Goal: Task Accomplishment & Management: Complete application form

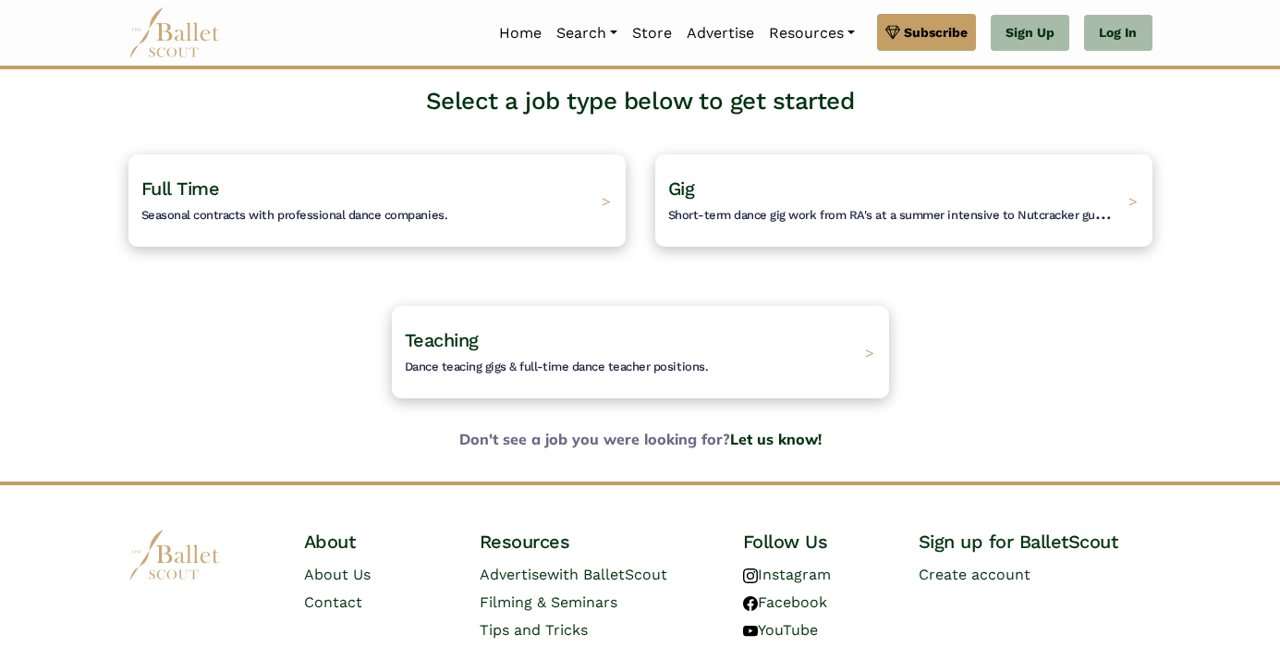
scroll to position [24, 0]
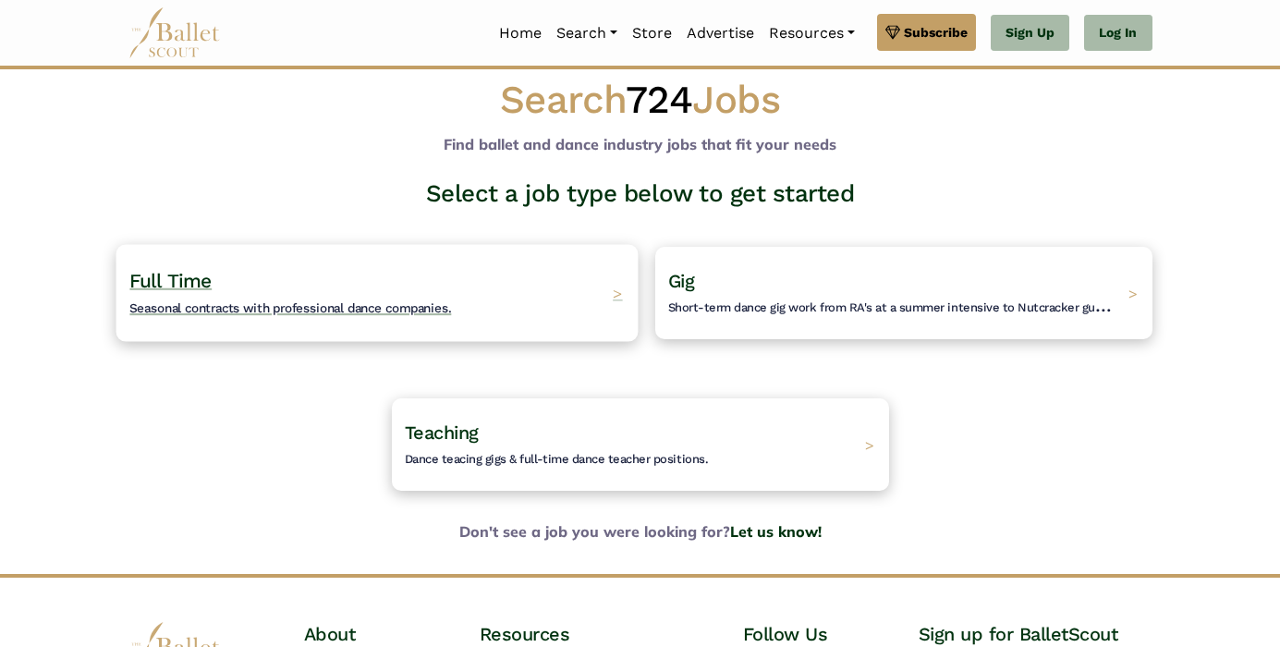
click at [298, 315] on span "Seasonal contracts with professional dance companies." at bounding box center [290, 307] width 322 height 15
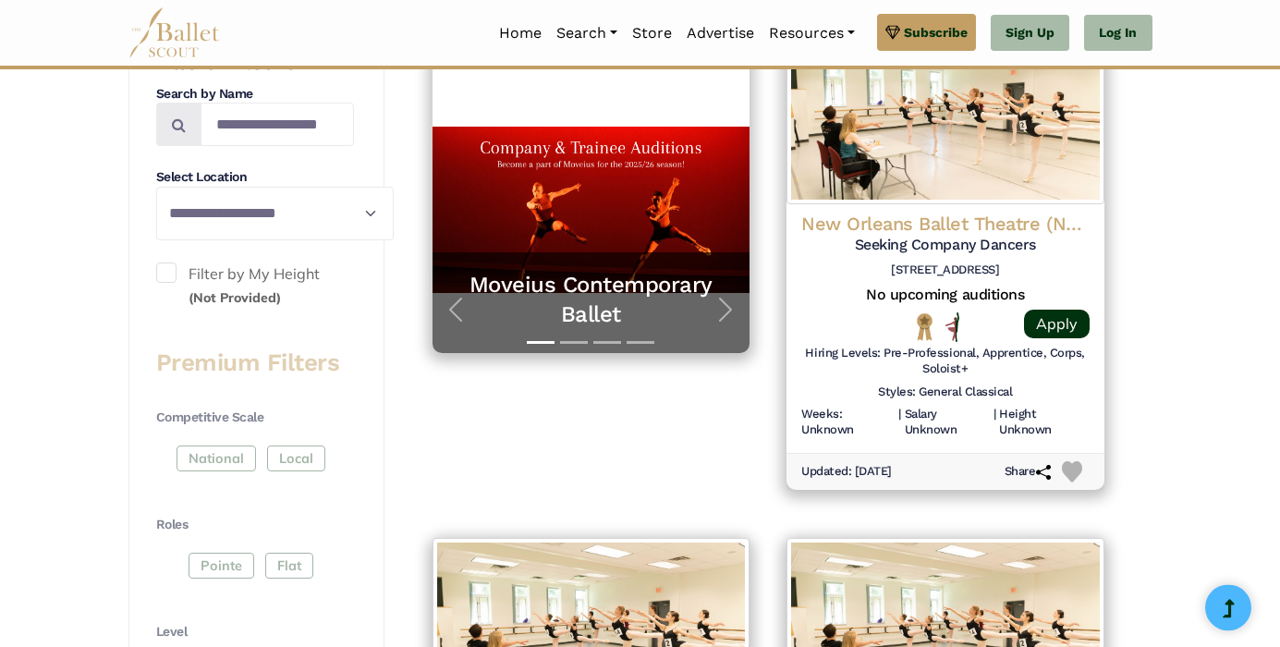
scroll to position [444, 0]
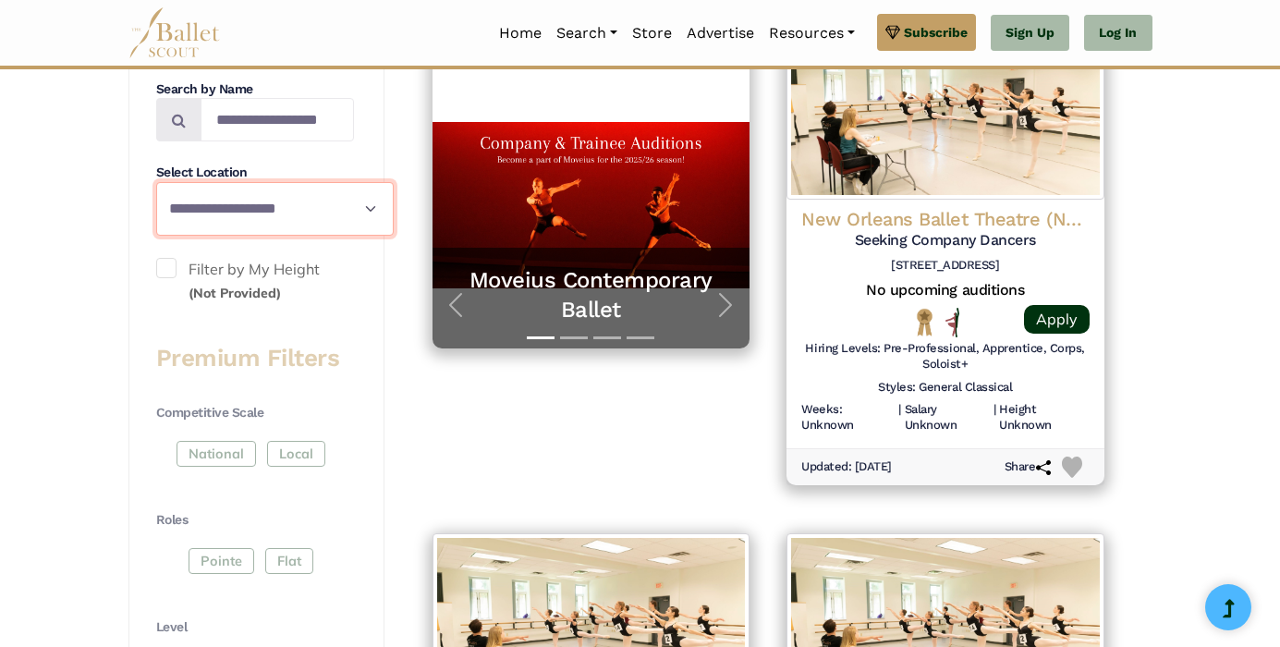
click at [156, 182] on select "**********" at bounding box center [274, 209] width 237 height 54
select select "**"
click option "**********" at bounding box center [0, 0] width 0 height 0
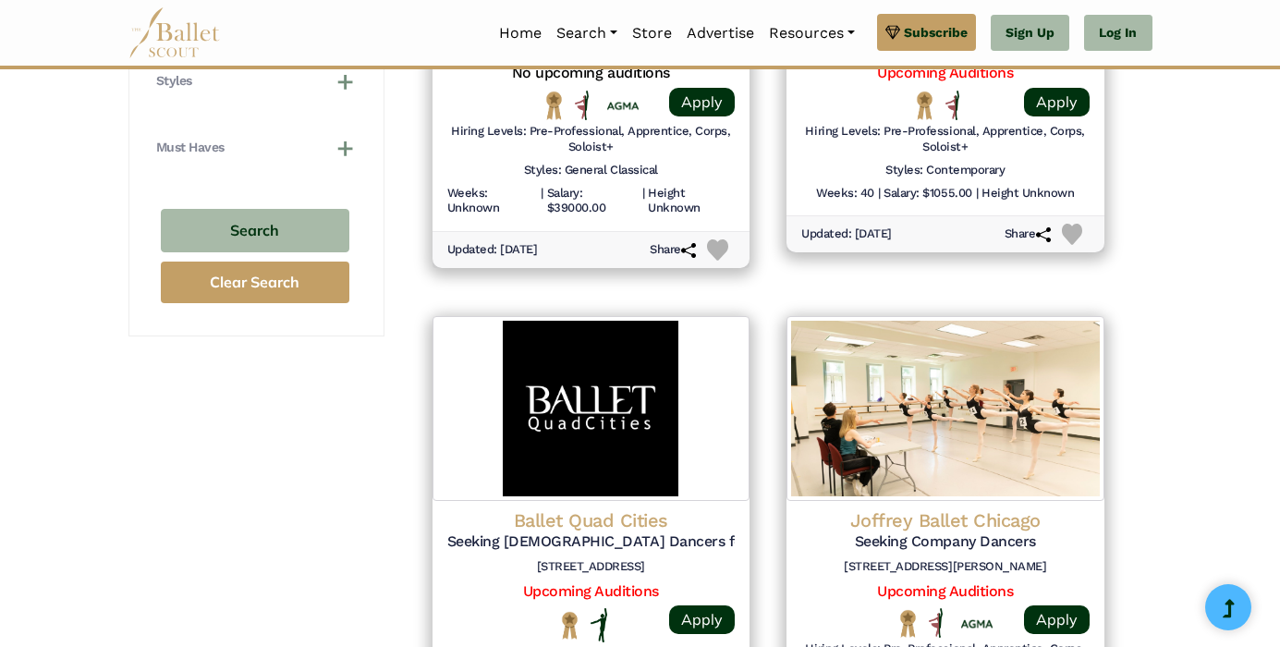
scroll to position [1737, 0]
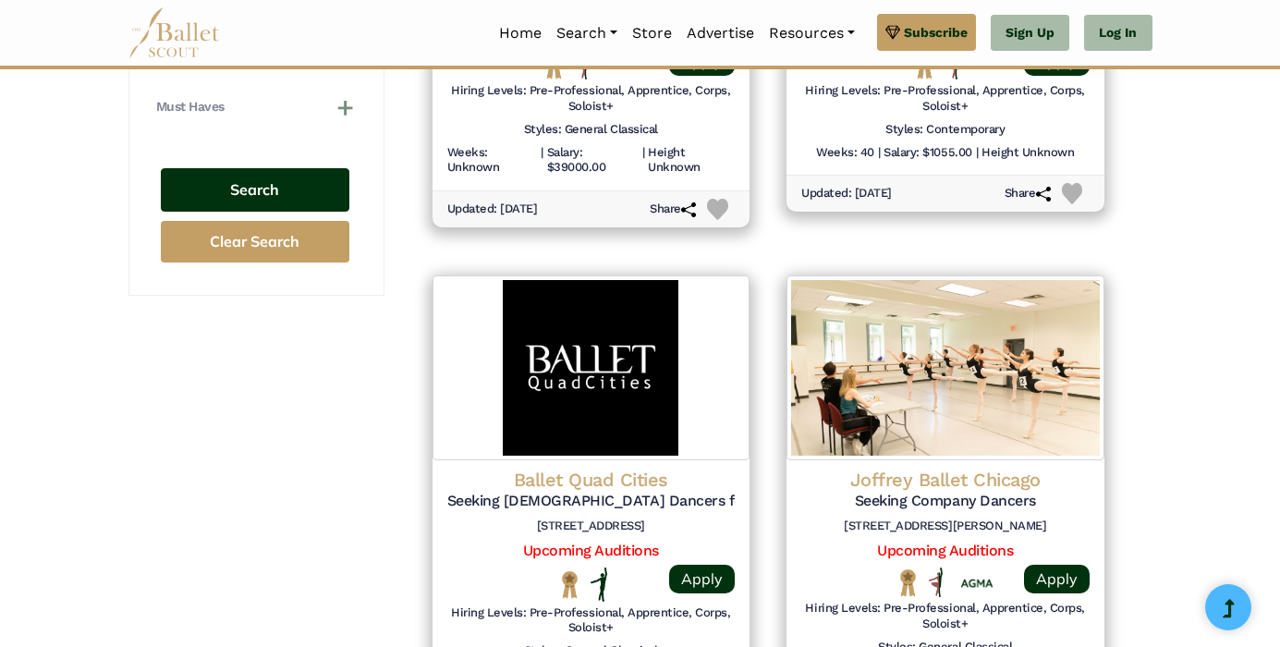
click at [248, 212] on button "Search" at bounding box center [255, 189] width 188 height 43
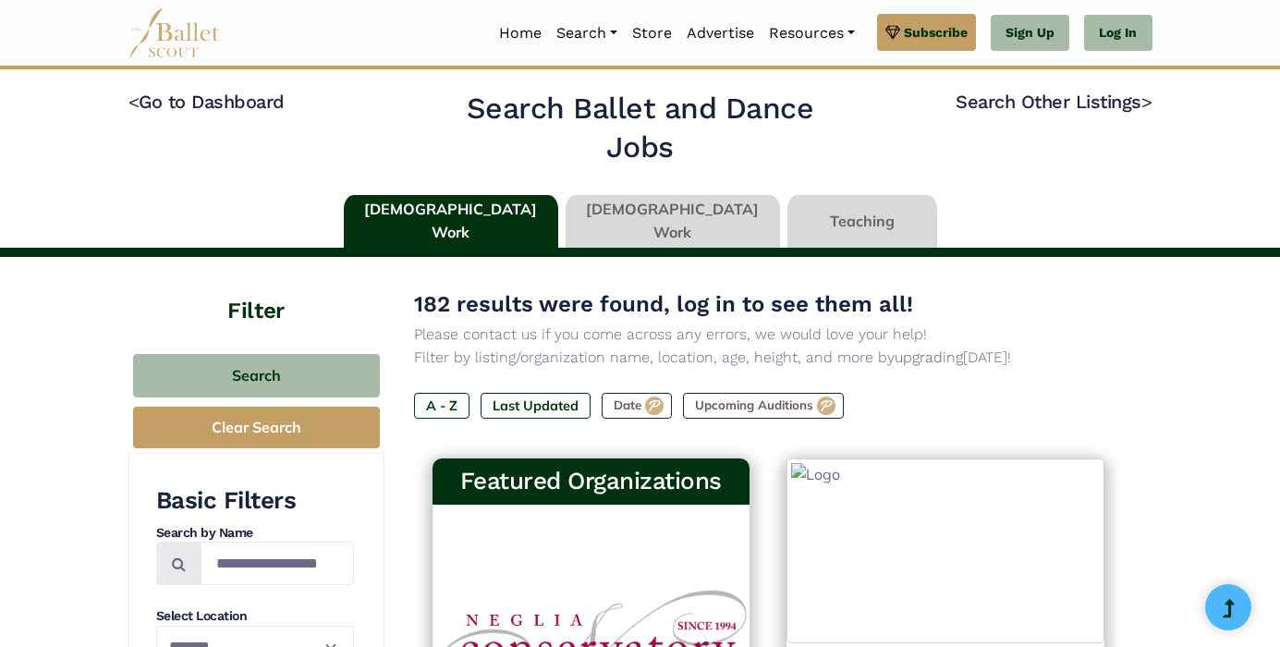
select select "**"
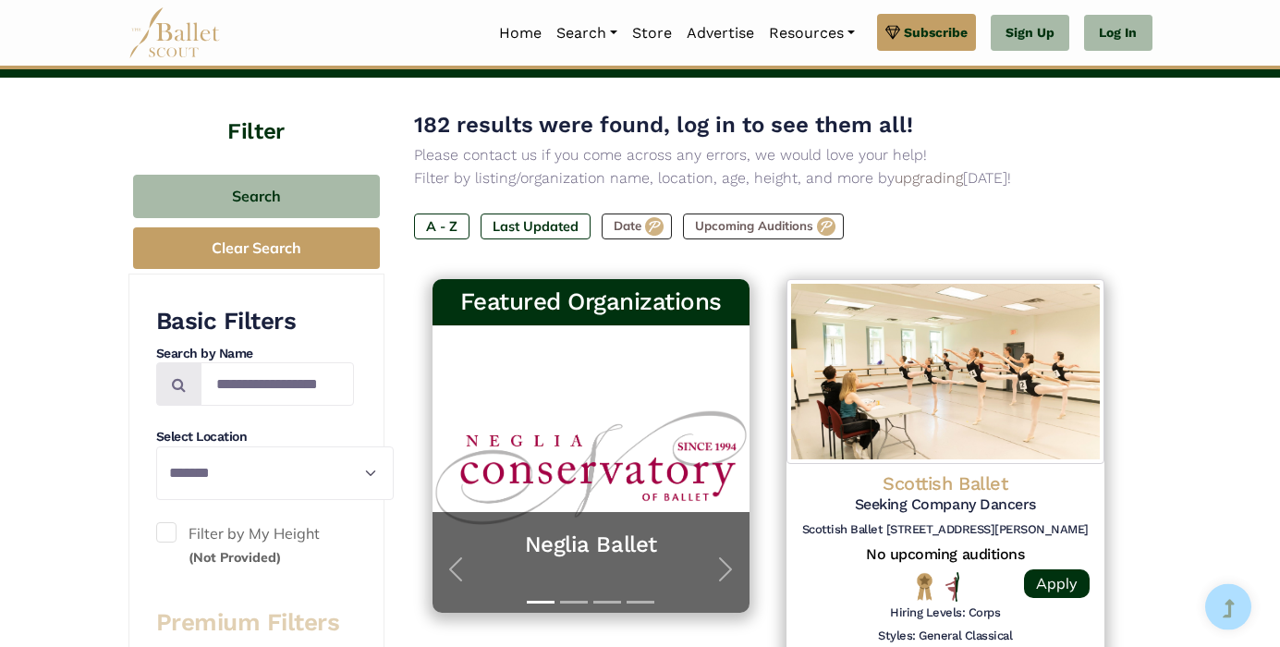
scroll to position [277, 0]
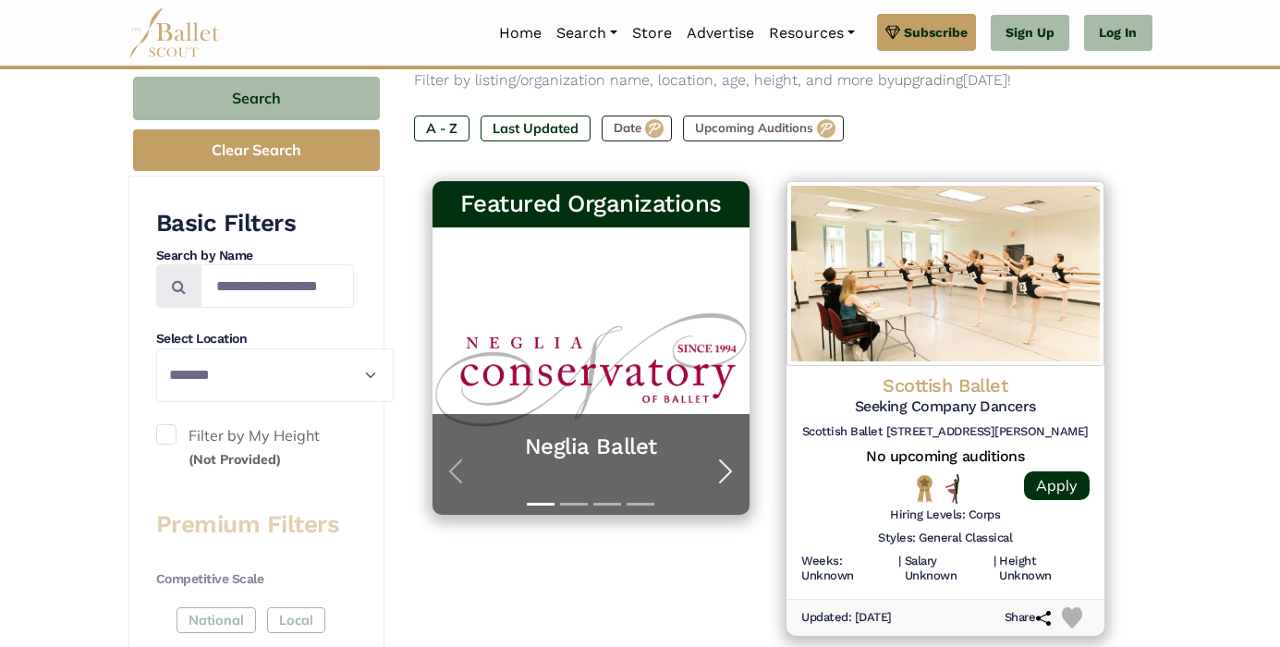
click at [740, 486] on span "button" at bounding box center [726, 471] width 30 height 30
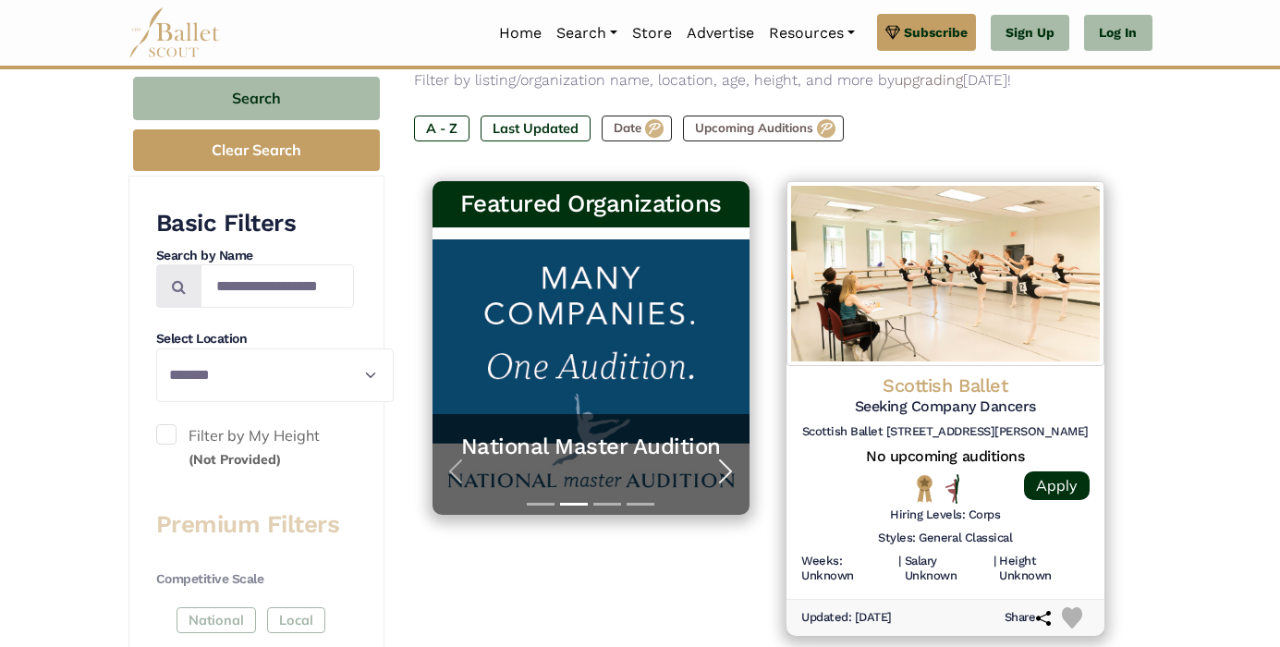
click at [740, 486] on span "button" at bounding box center [726, 471] width 30 height 30
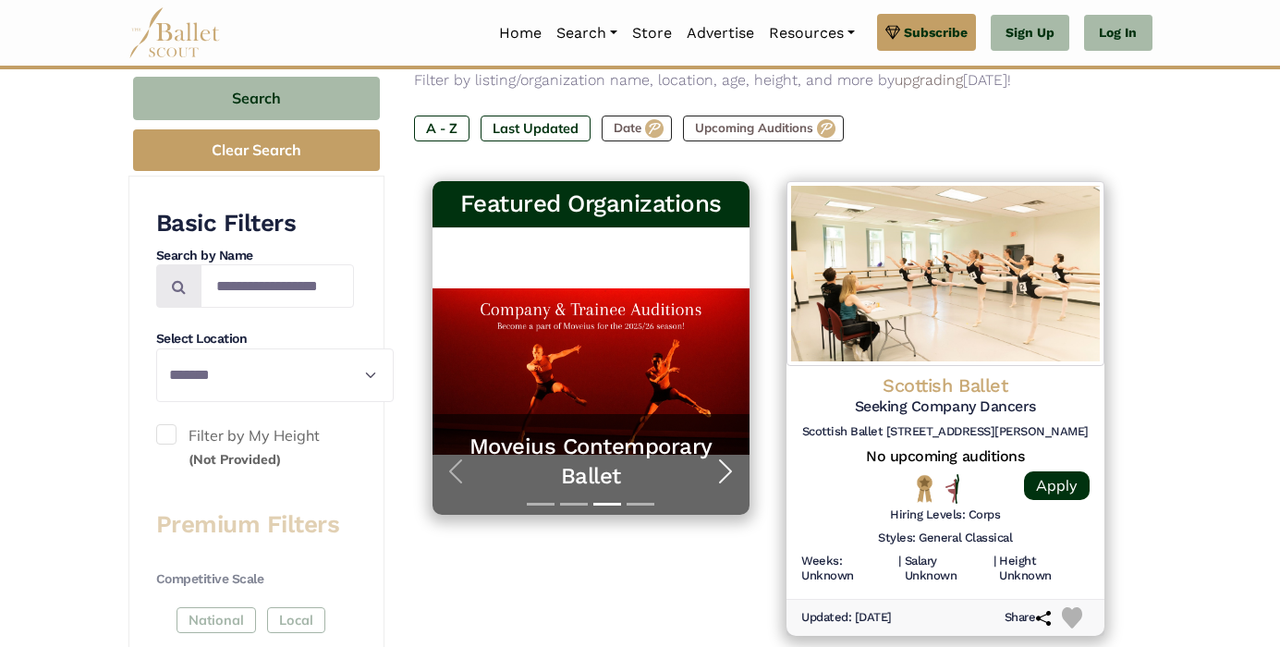
click at [740, 486] on span "button" at bounding box center [726, 471] width 30 height 30
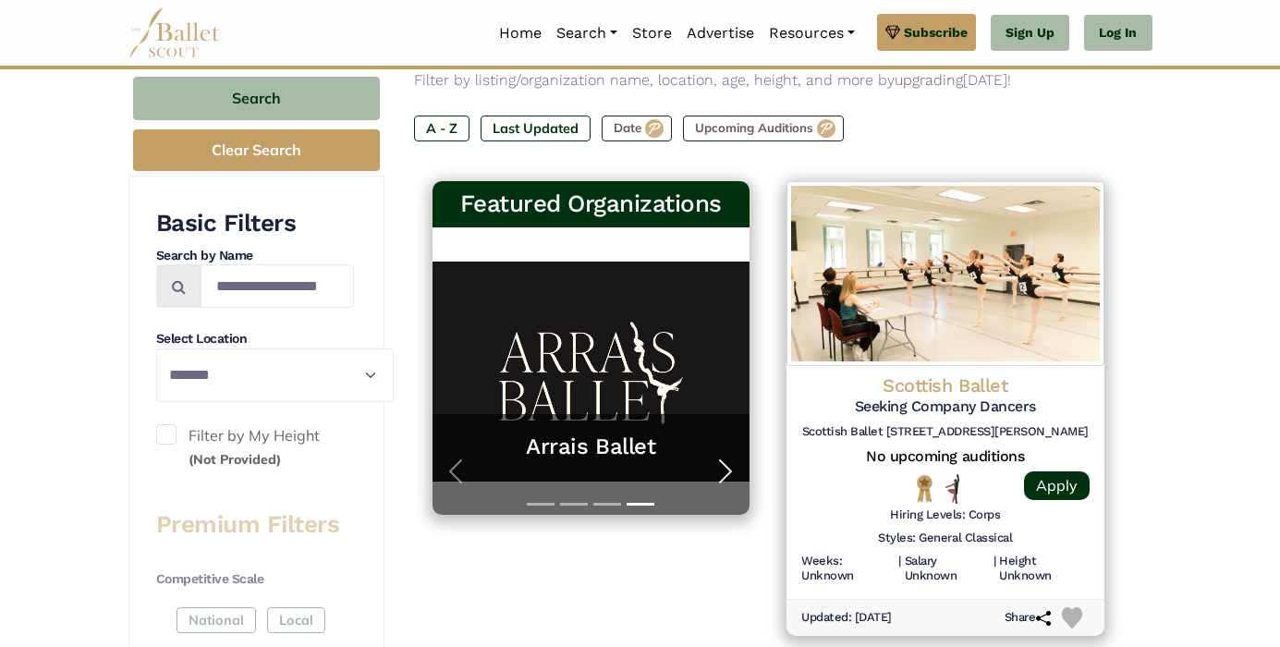
click at [740, 486] on span "button" at bounding box center [726, 471] width 30 height 30
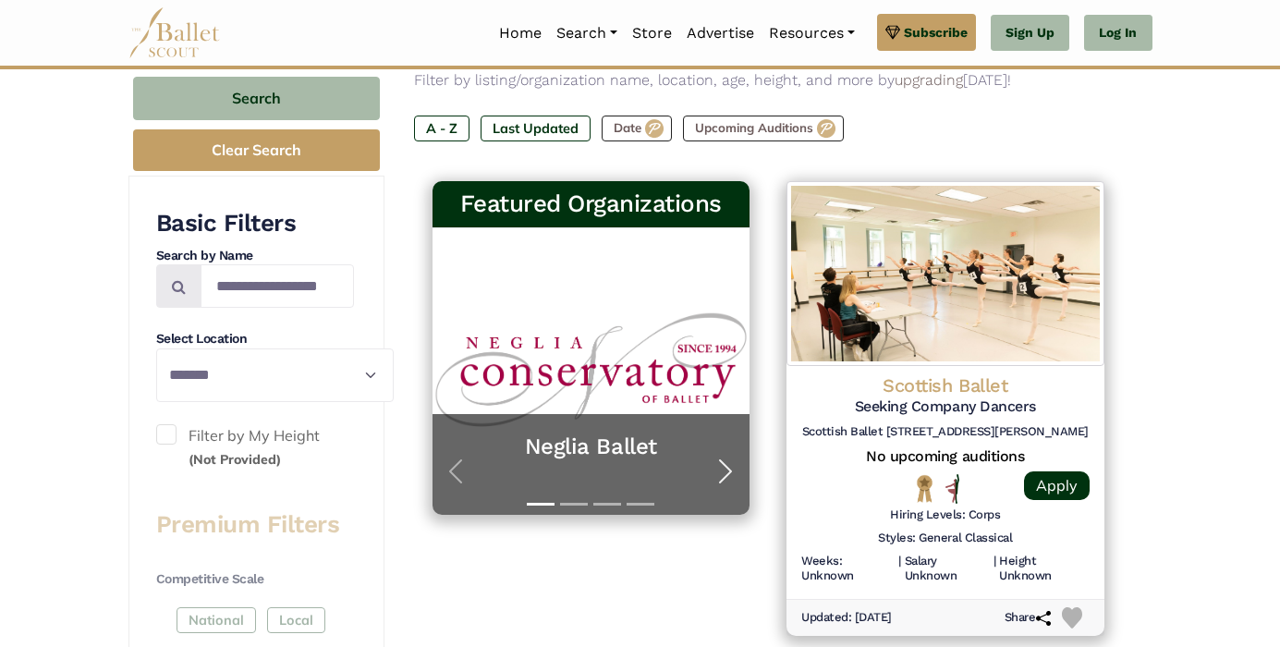
click at [740, 486] on span "button" at bounding box center [726, 471] width 30 height 30
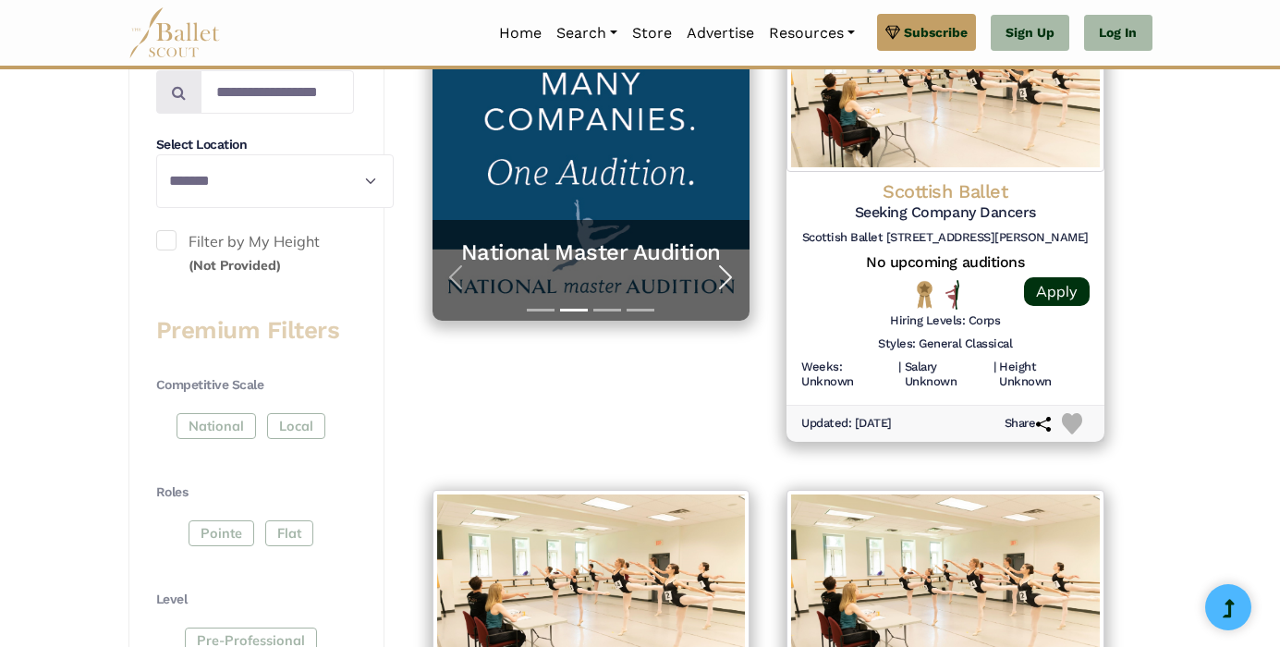
scroll to position [462, 0]
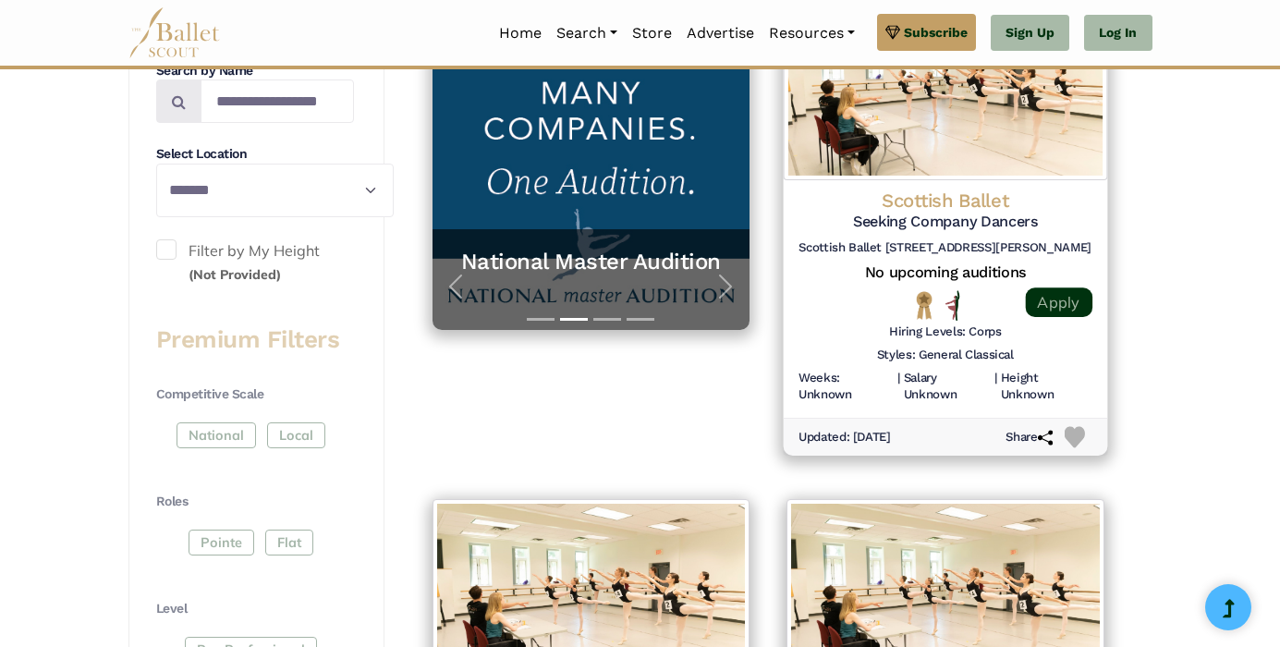
click at [1091, 317] on link "Apply" at bounding box center [1058, 302] width 67 height 30
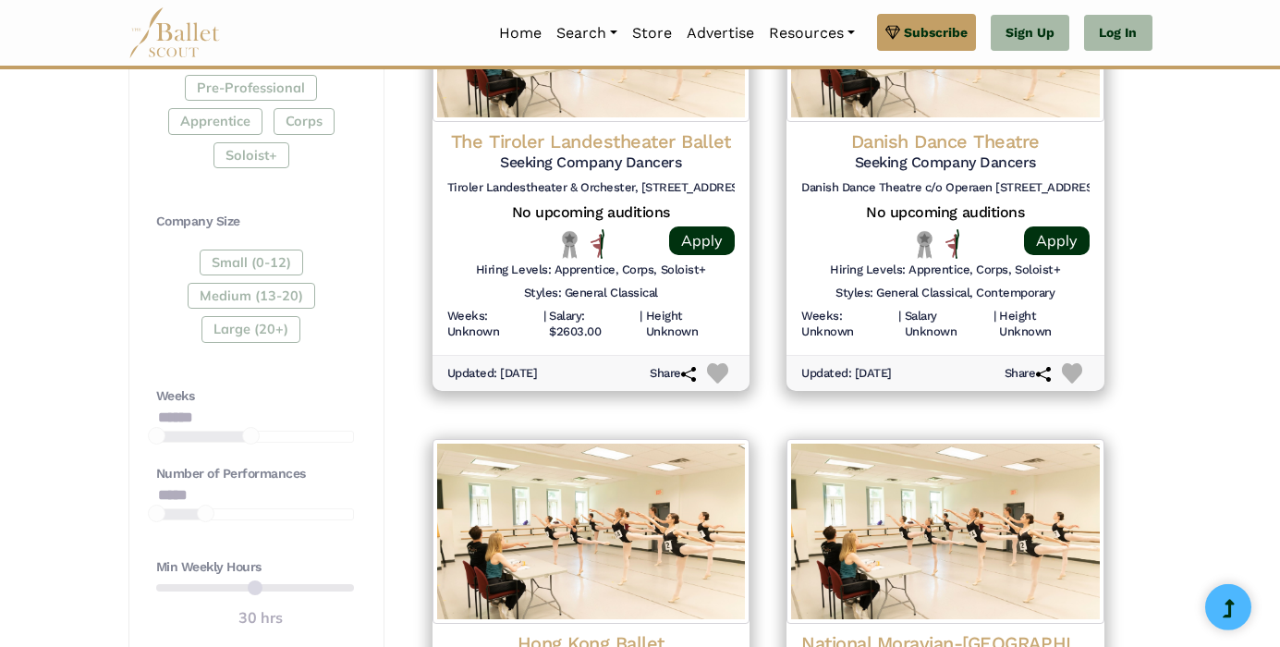
scroll to position [1090, 0]
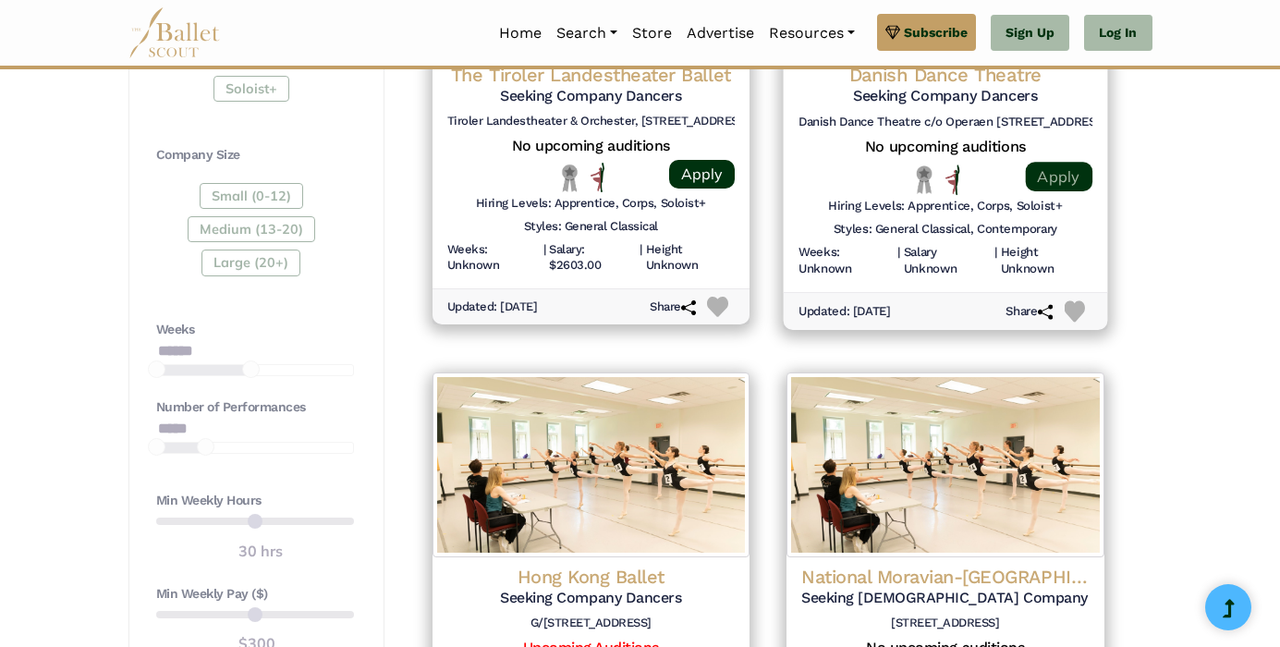
click at [1091, 191] on link "Apply" at bounding box center [1058, 177] width 67 height 30
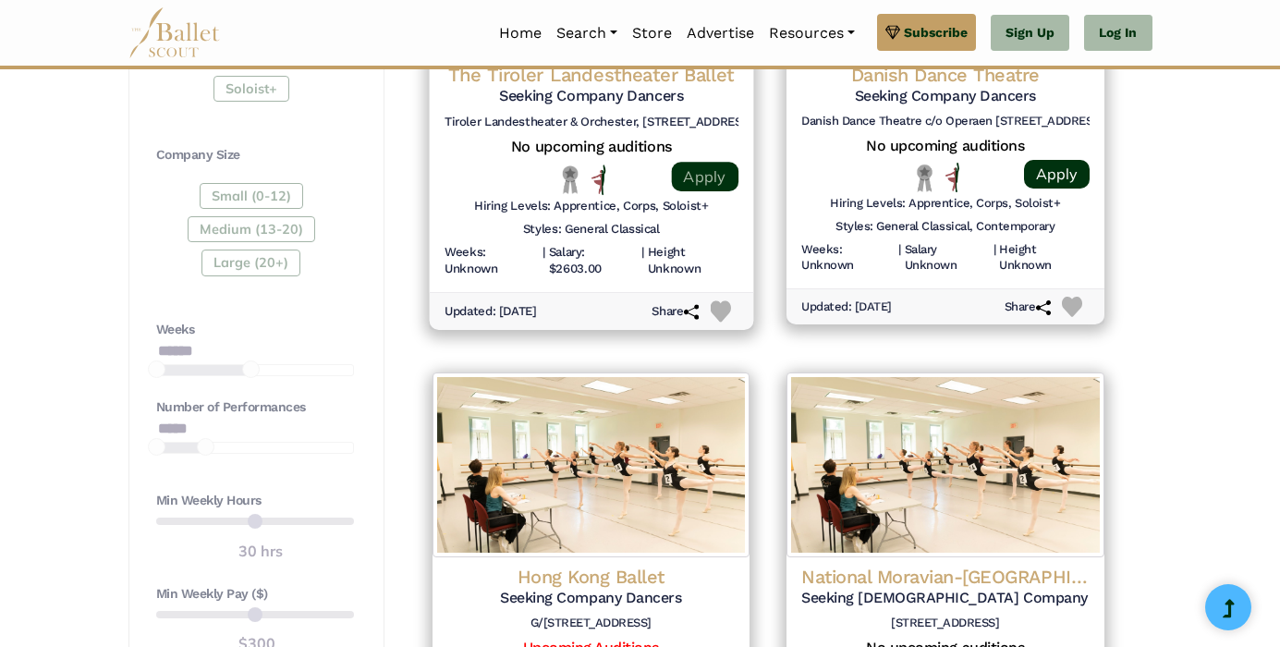
click at [730, 191] on link "Apply" at bounding box center [704, 177] width 67 height 30
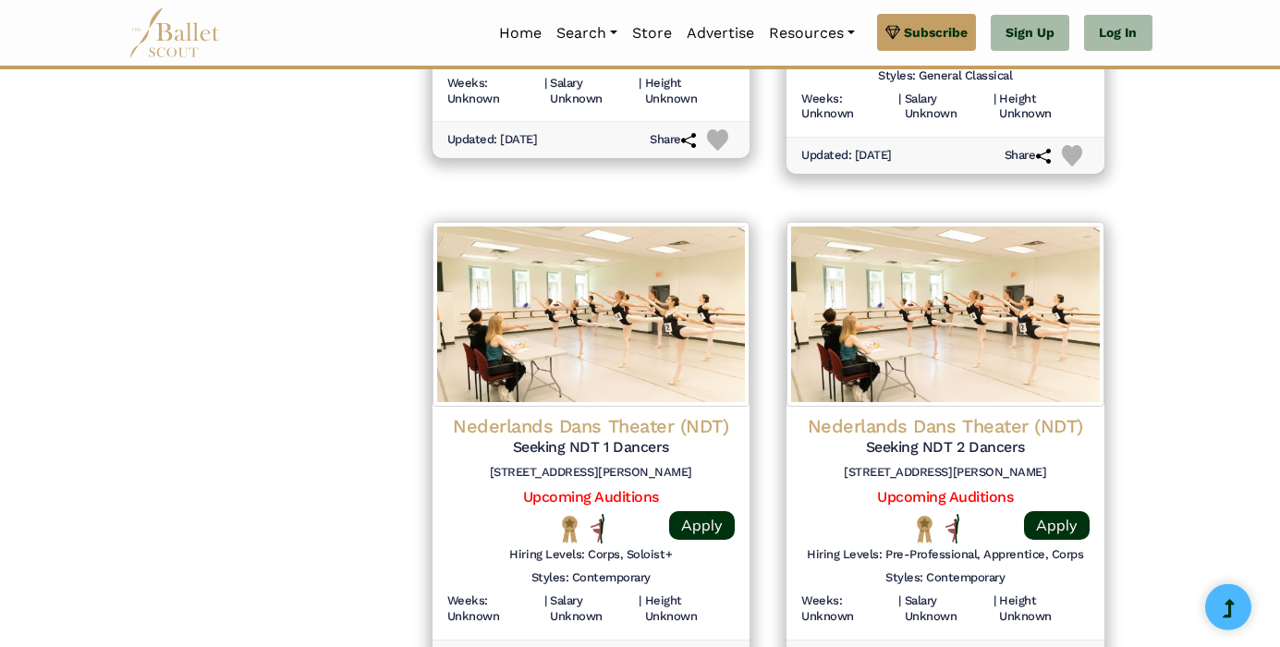
scroll to position [2255, 0]
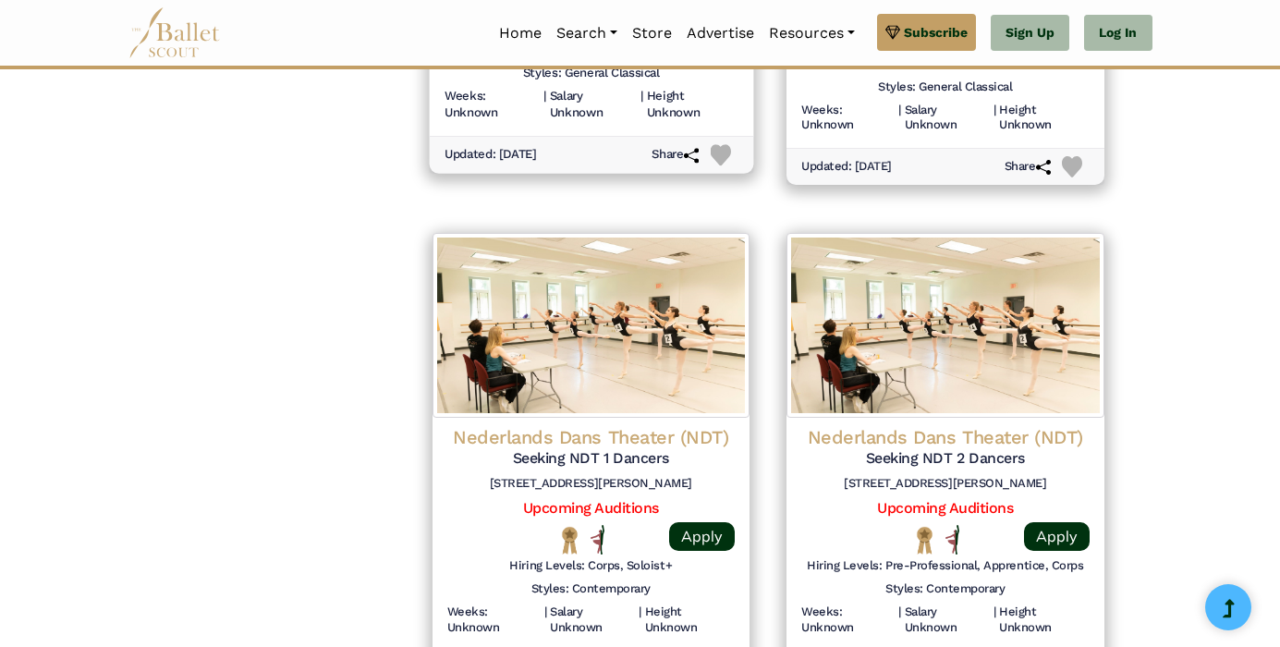
click at [727, 35] on link "Apply" at bounding box center [704, 21] width 67 height 30
